Goal: Check status

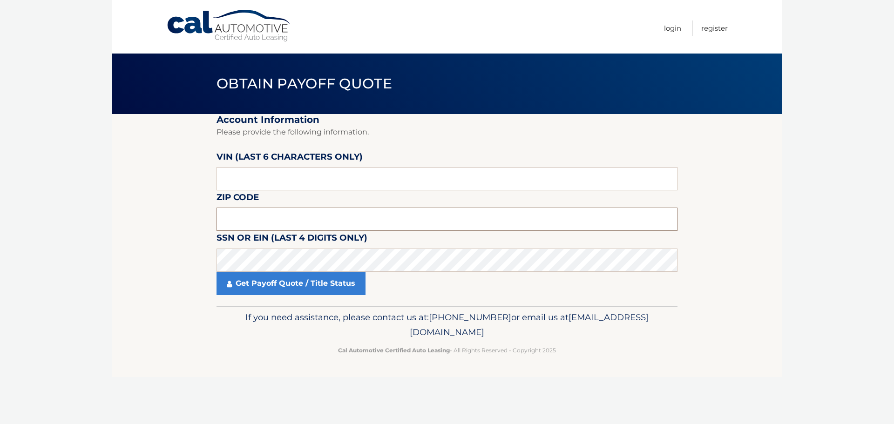
click at [288, 223] on input "text" at bounding box center [447, 219] width 461 height 23
type input "11768"
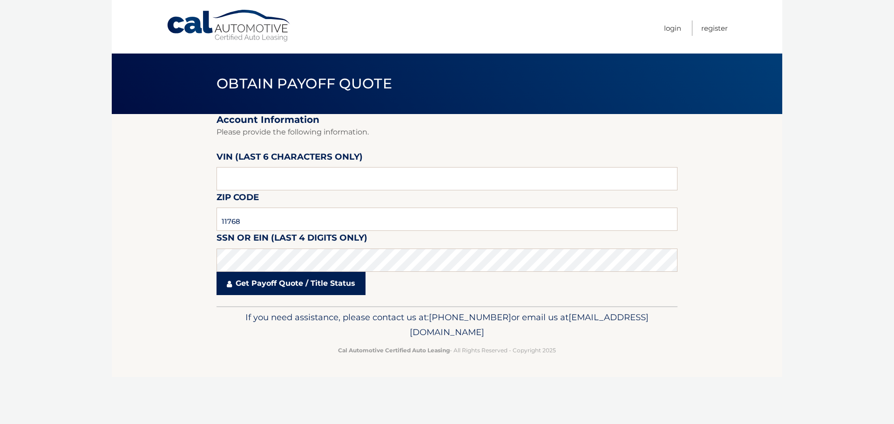
click at [316, 286] on link "Get Payoff Quote / Title Status" at bounding box center [291, 283] width 149 height 23
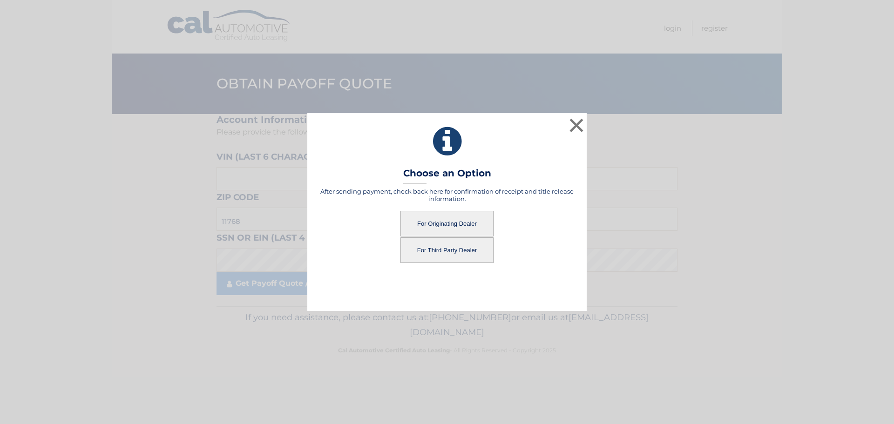
click at [471, 223] on button "For Originating Dealer" at bounding box center [447, 224] width 93 height 26
click at [436, 223] on button "For Originating Dealer" at bounding box center [447, 224] width 93 height 26
